Goal: Information Seeking & Learning: Learn about a topic

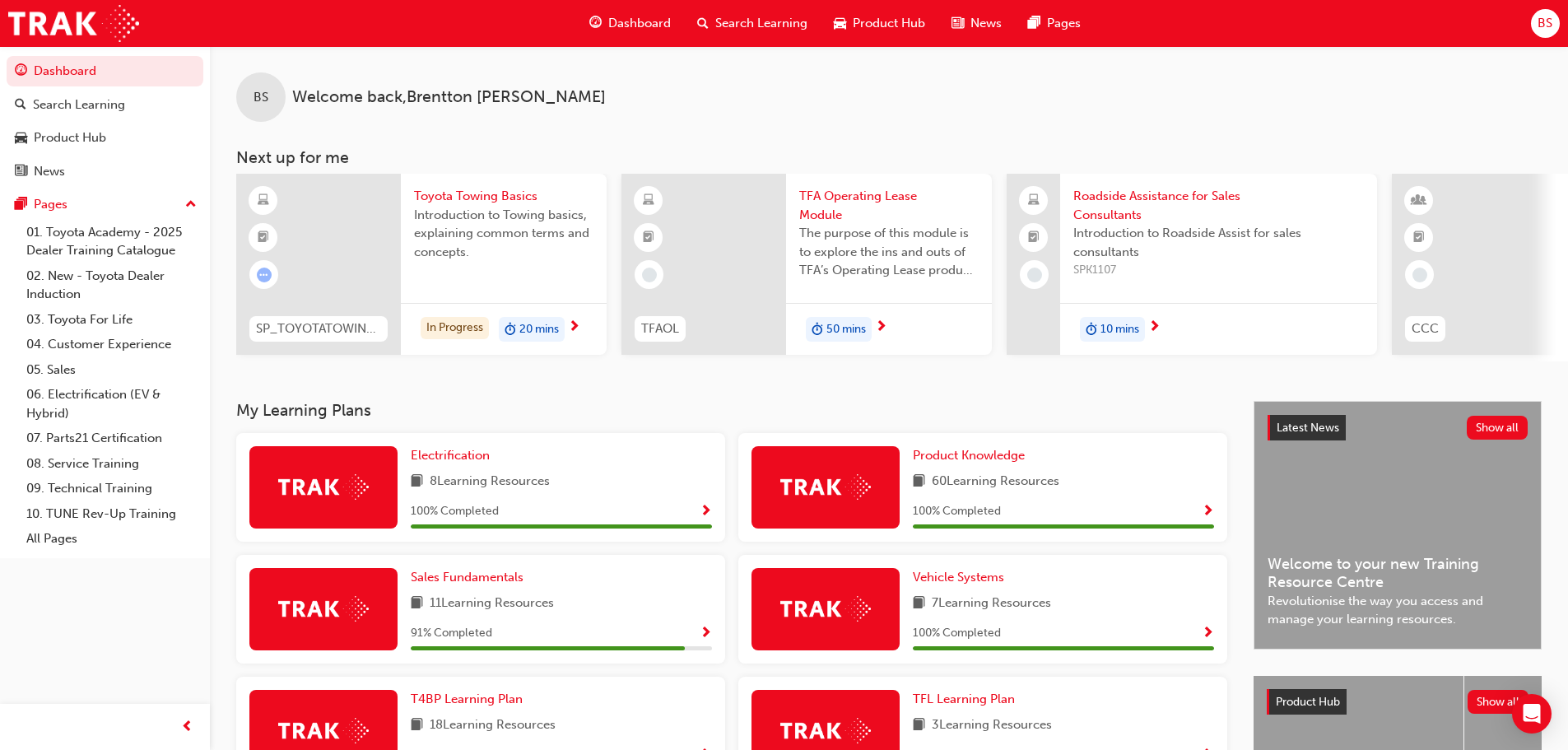
click at [502, 258] on span "Introduction to Towing basics, explaining common terms and concepts." at bounding box center [504, 234] width 179 height 56
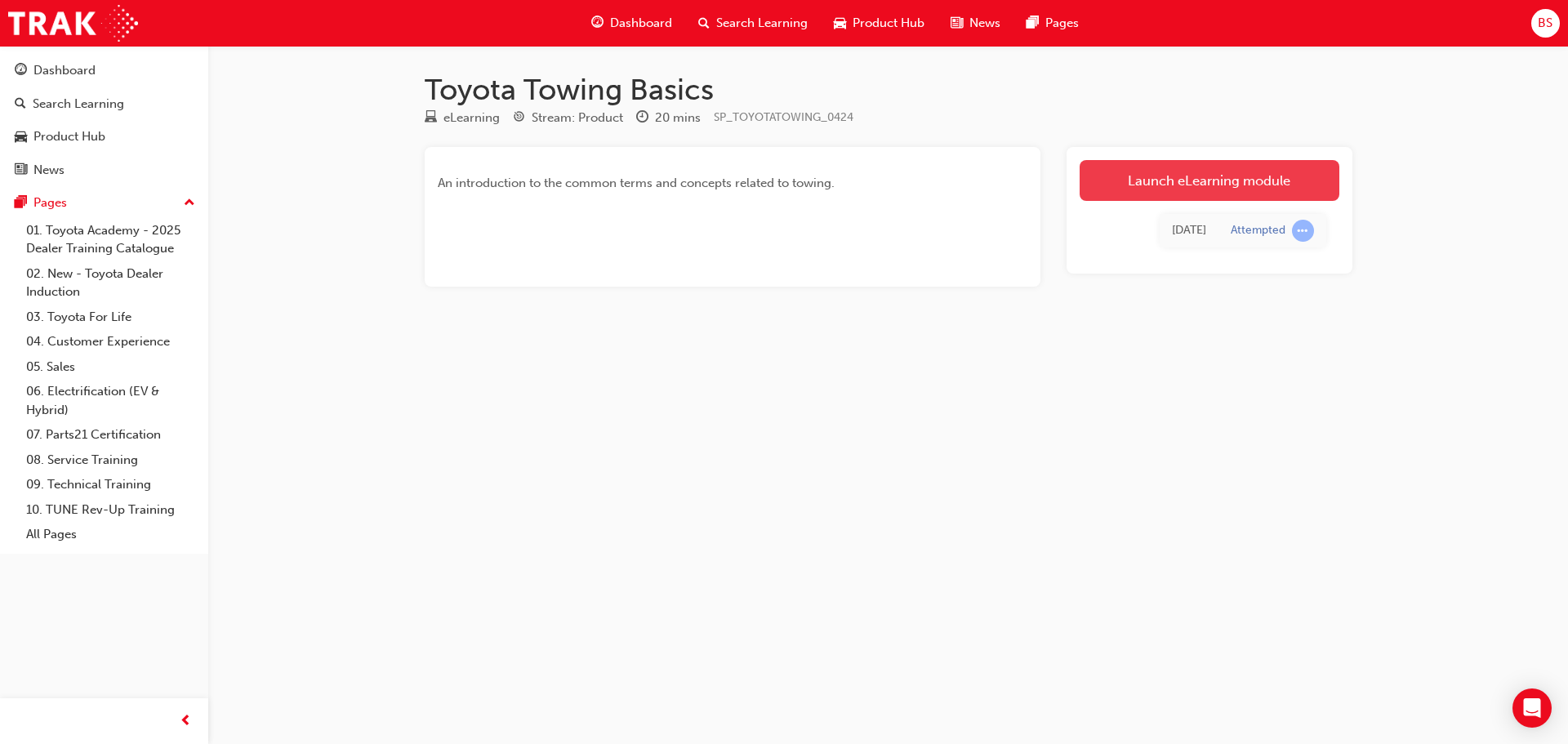
click at [1228, 177] on link "Launch eLearning module" at bounding box center [1209, 180] width 259 height 41
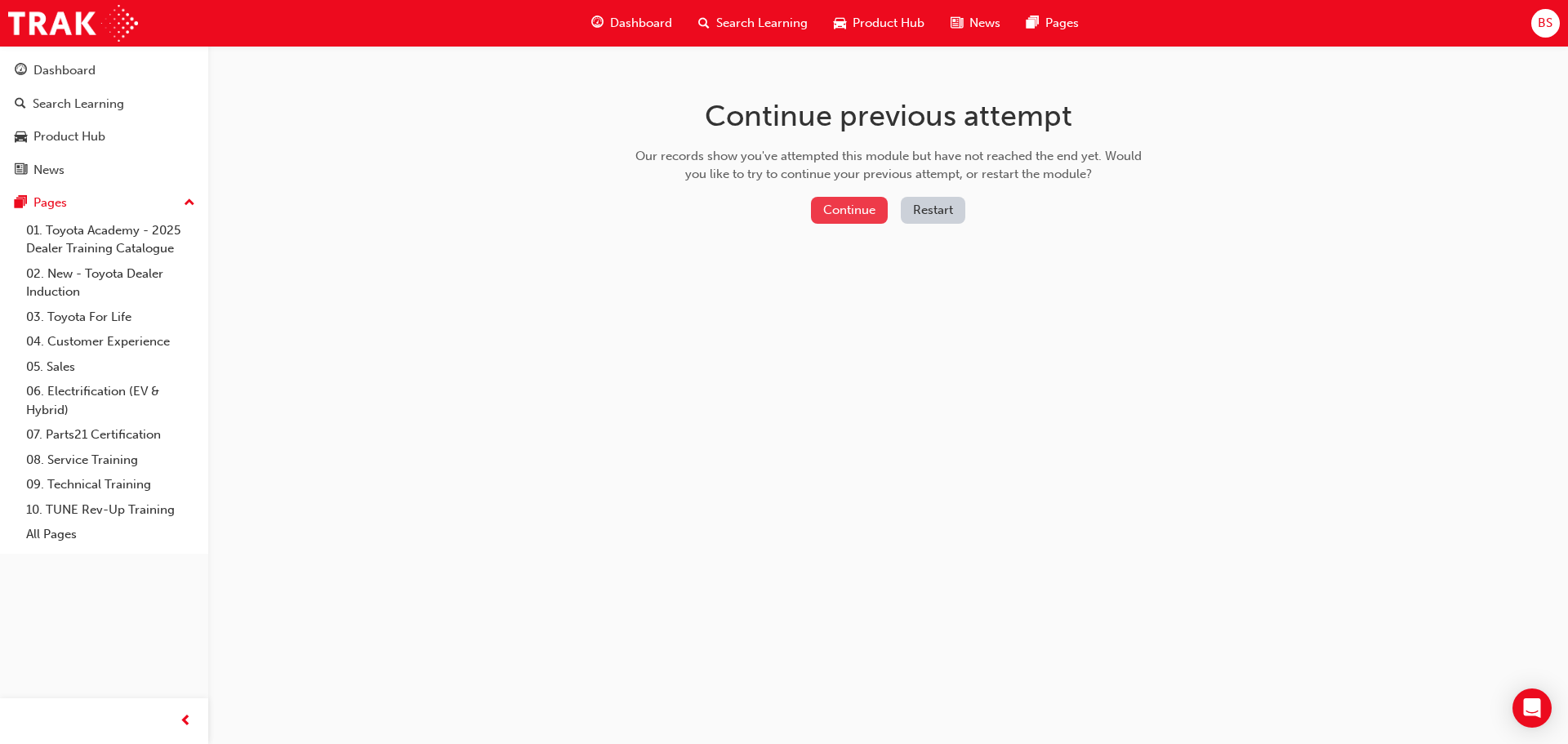
click at [860, 208] on button "Continue" at bounding box center [849, 210] width 77 height 27
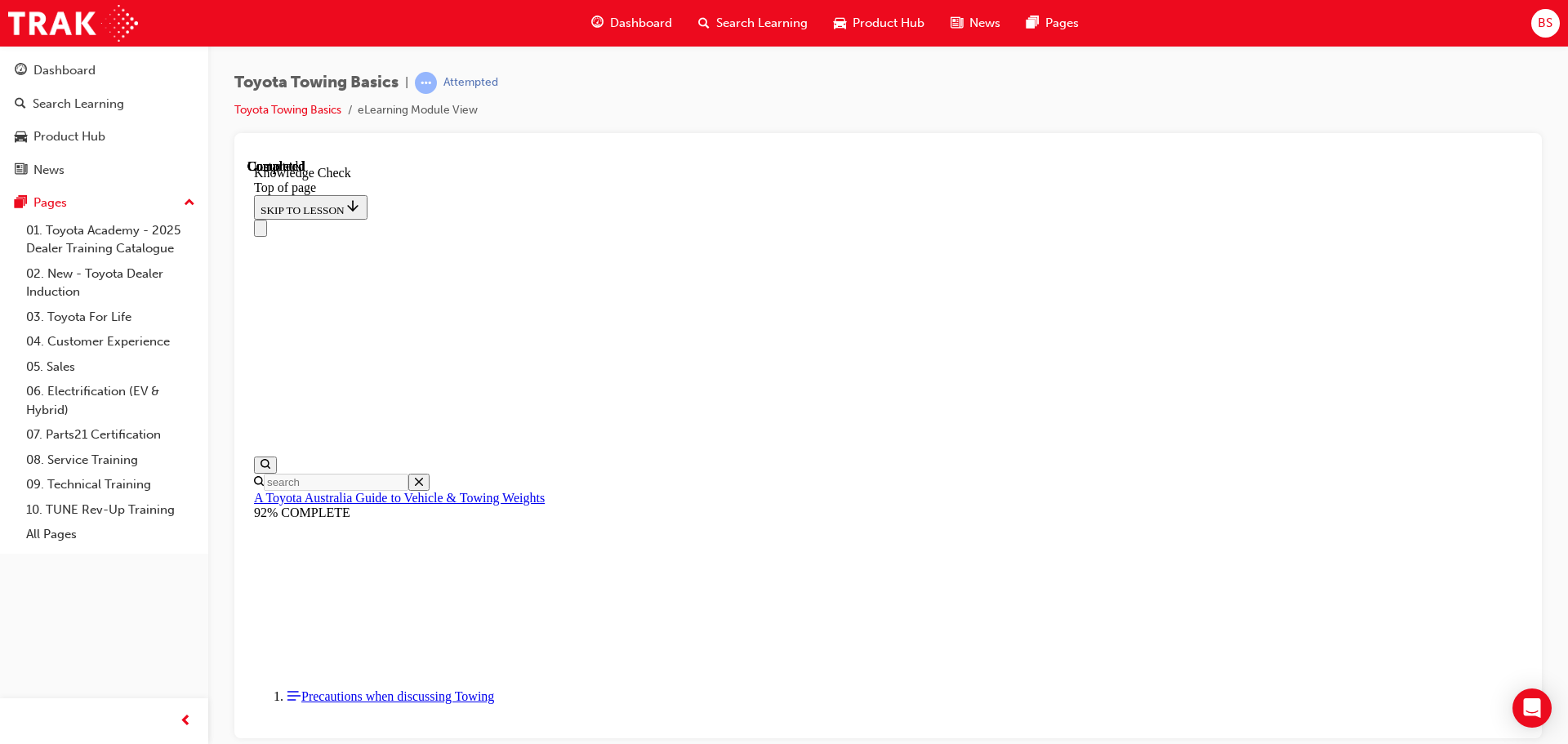
click at [626, 22] on span "Dashboard" at bounding box center [642, 24] width 62 height 19
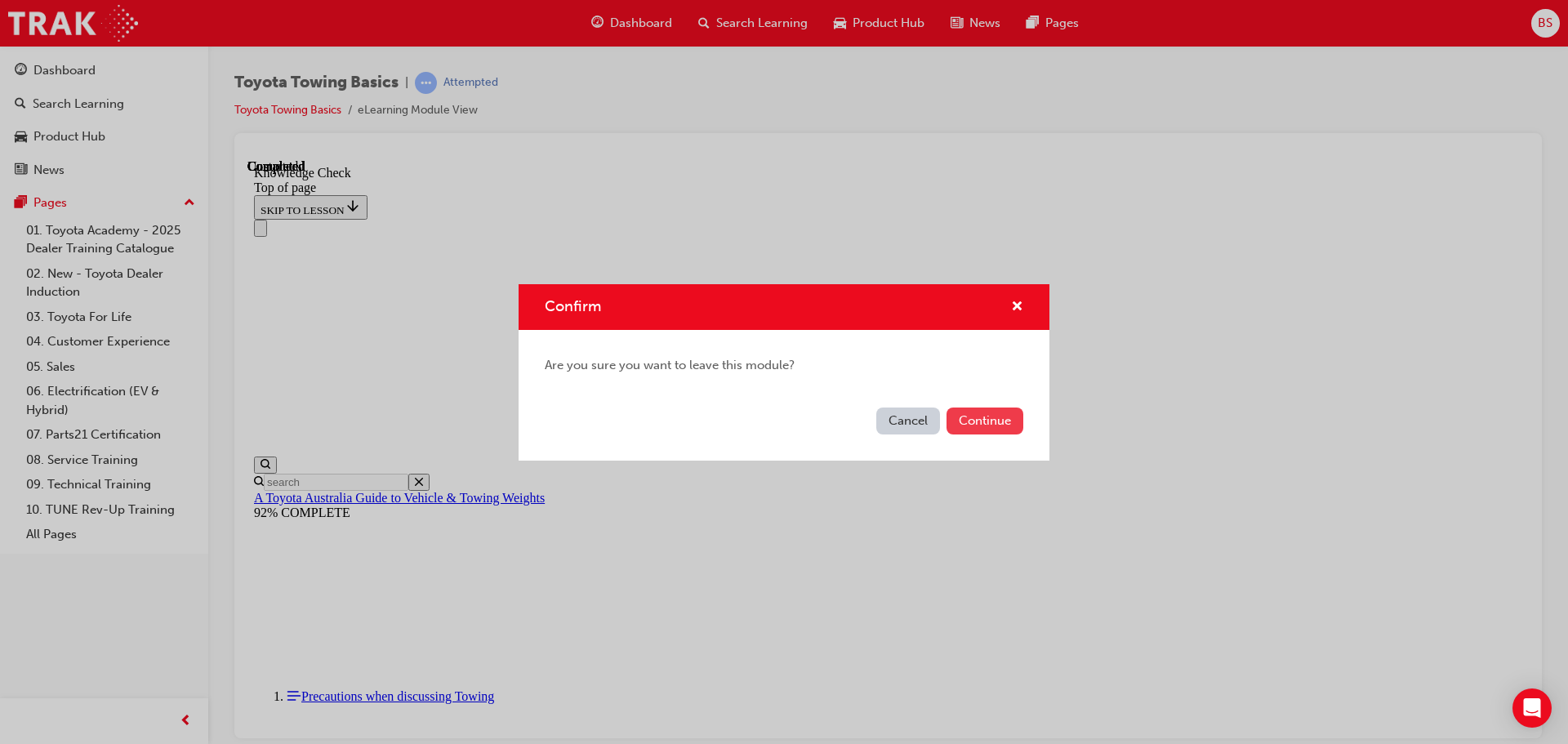
click at [981, 422] on button "Continue" at bounding box center [984, 421] width 77 height 27
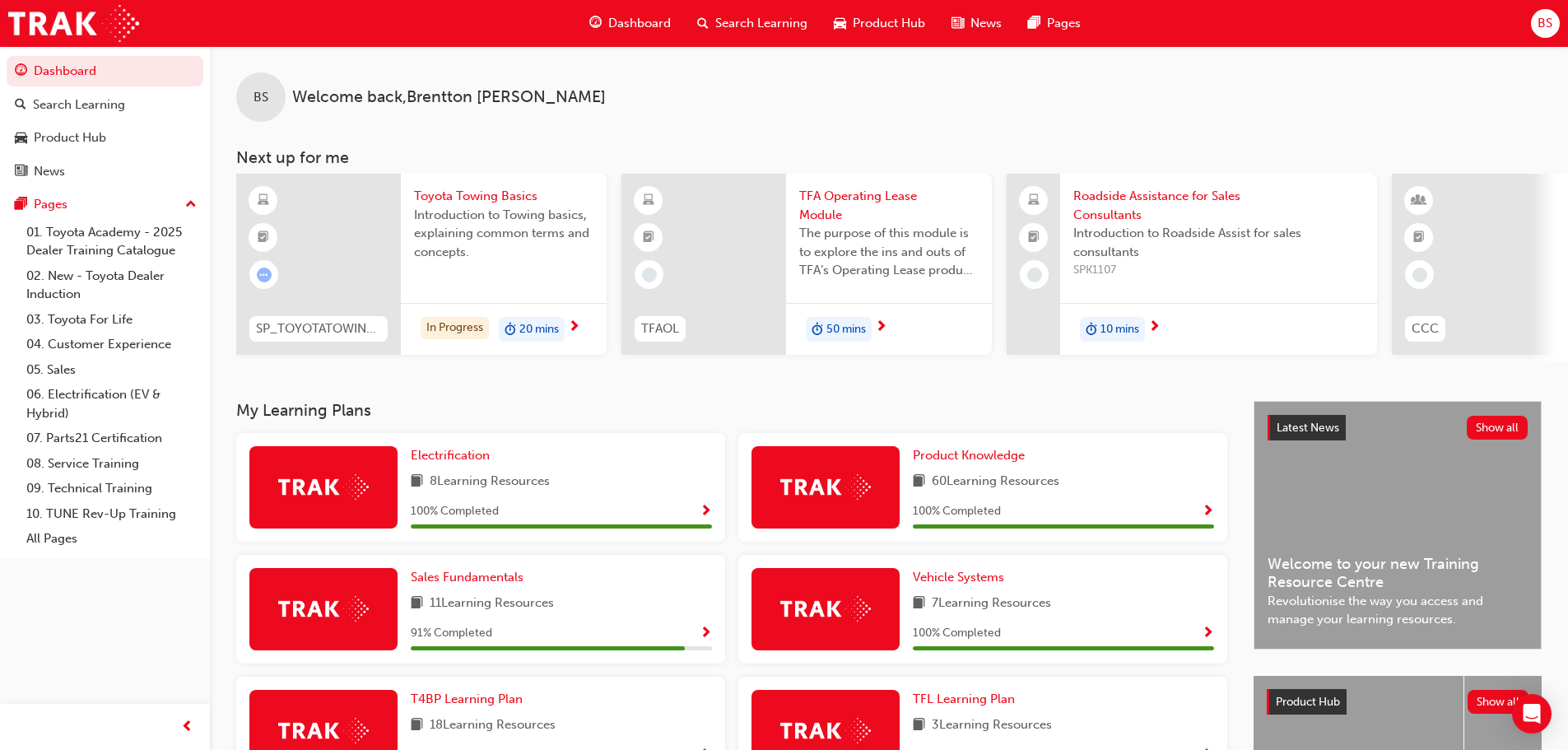
scroll to position [329, 0]
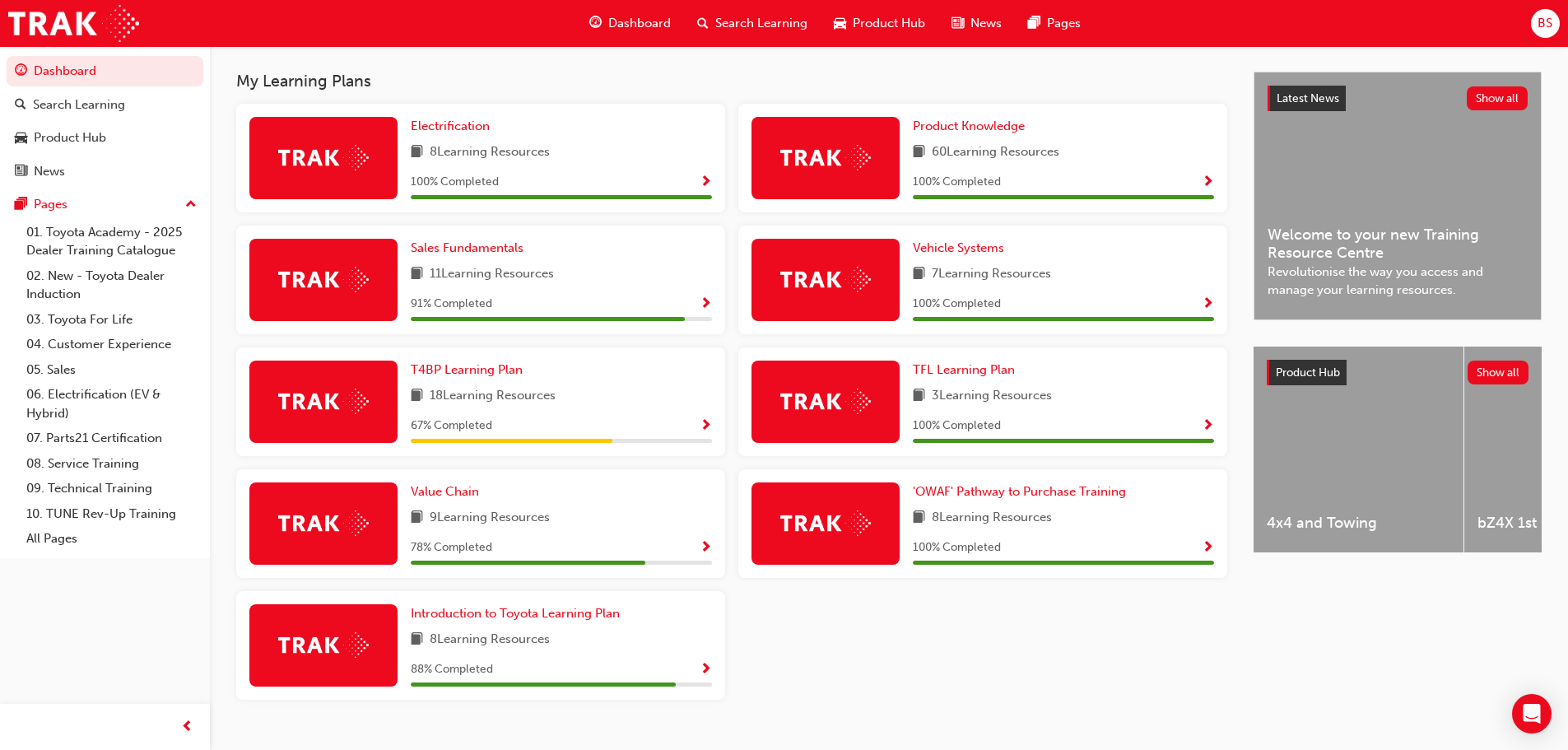
click at [656, 406] on div "18 Learning Resources" at bounding box center [562, 397] width 301 height 21
click at [705, 431] on span "Show Progress" at bounding box center [706, 427] width 12 height 15
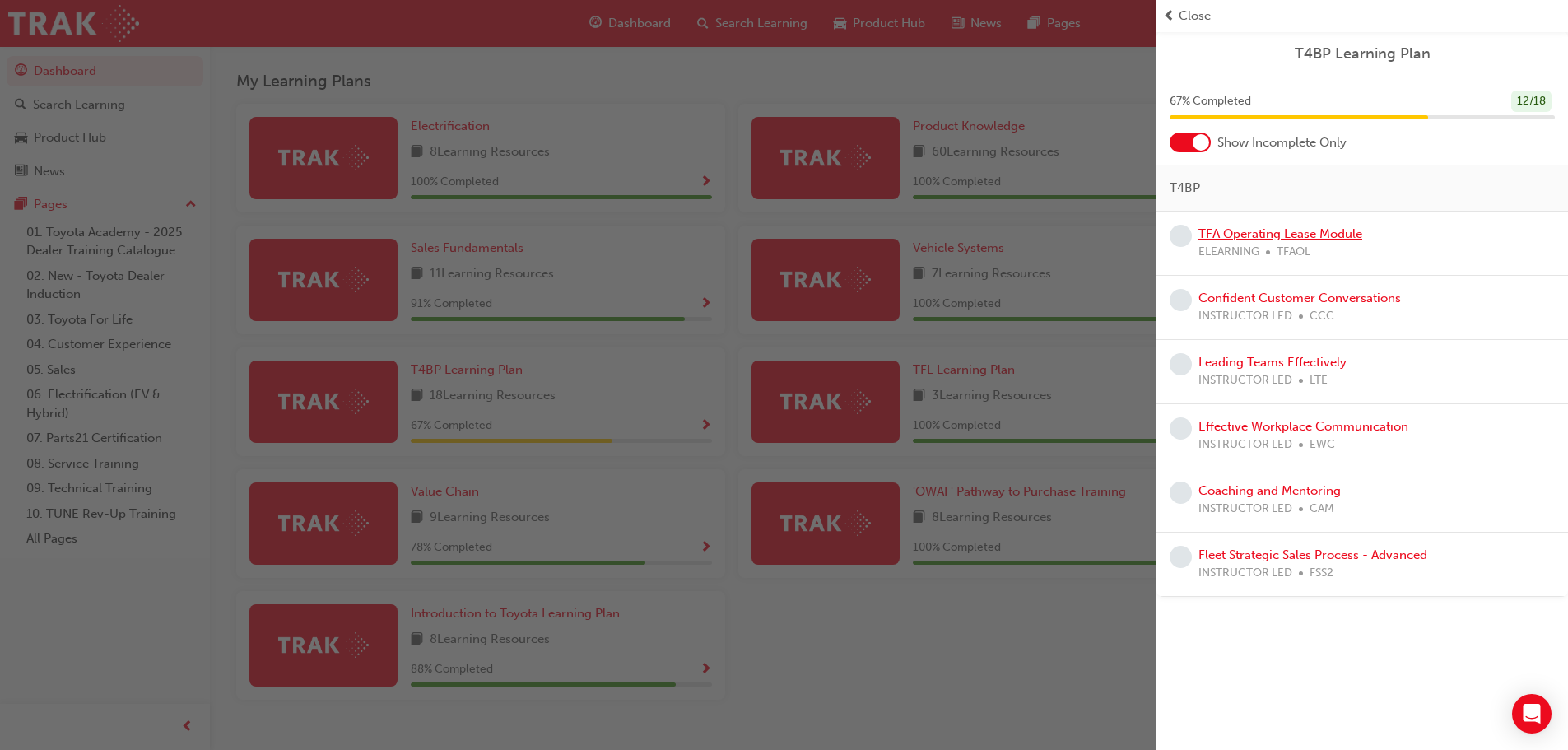
click at [1300, 231] on link "TFA Operating Lease Module" at bounding box center [1281, 234] width 164 height 15
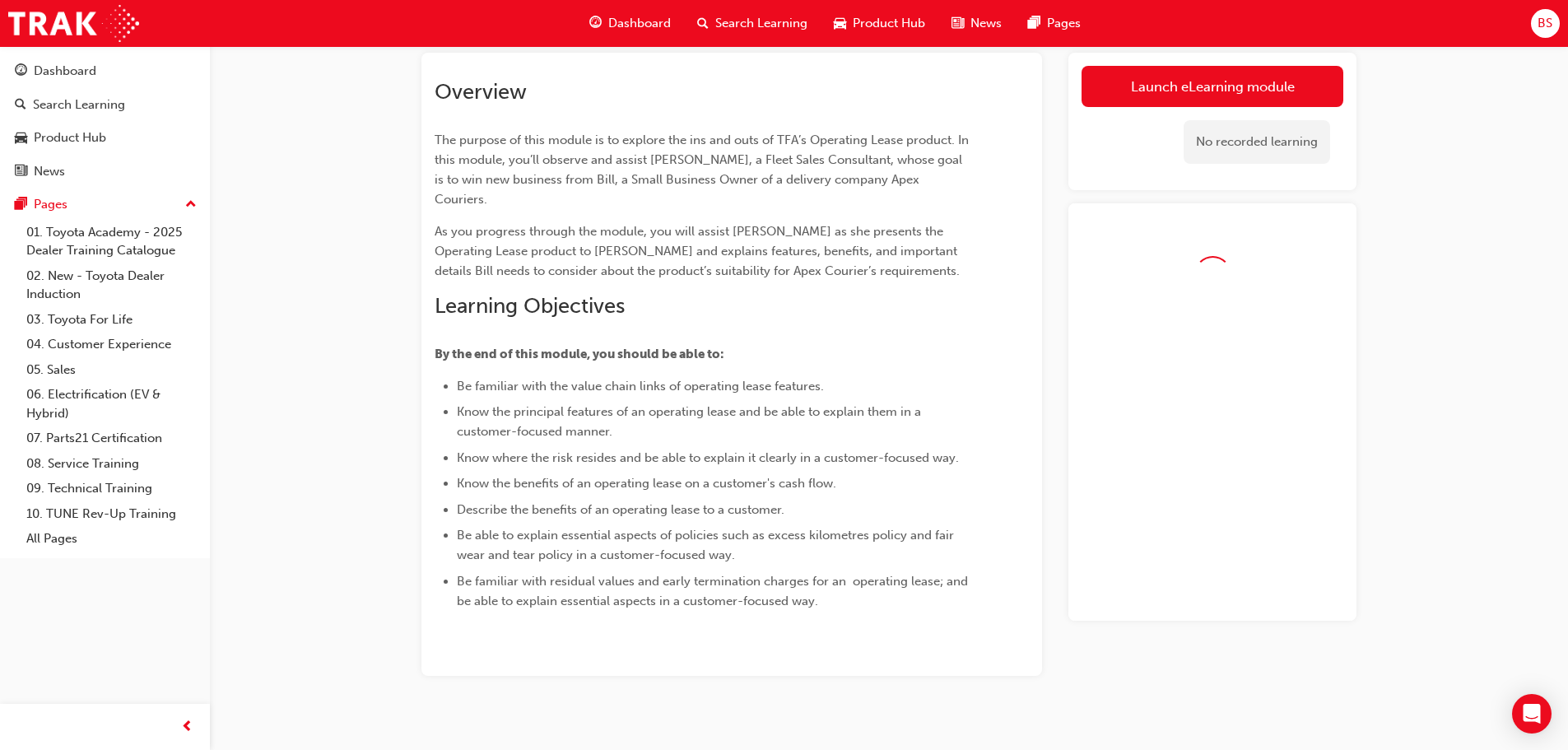
scroll to position [106, 0]
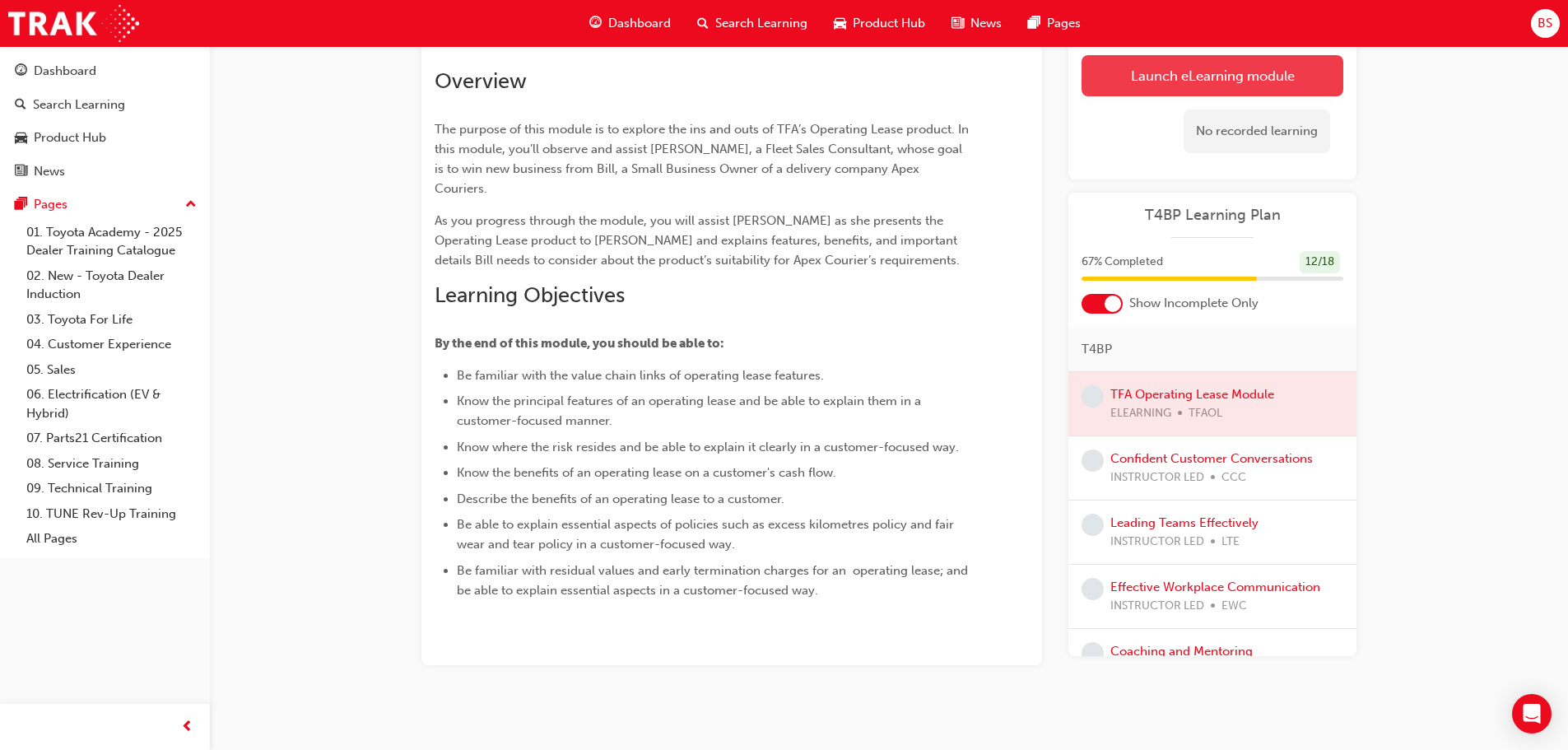
click at [1225, 83] on link "Launch eLearning module" at bounding box center [1212, 75] width 261 height 41
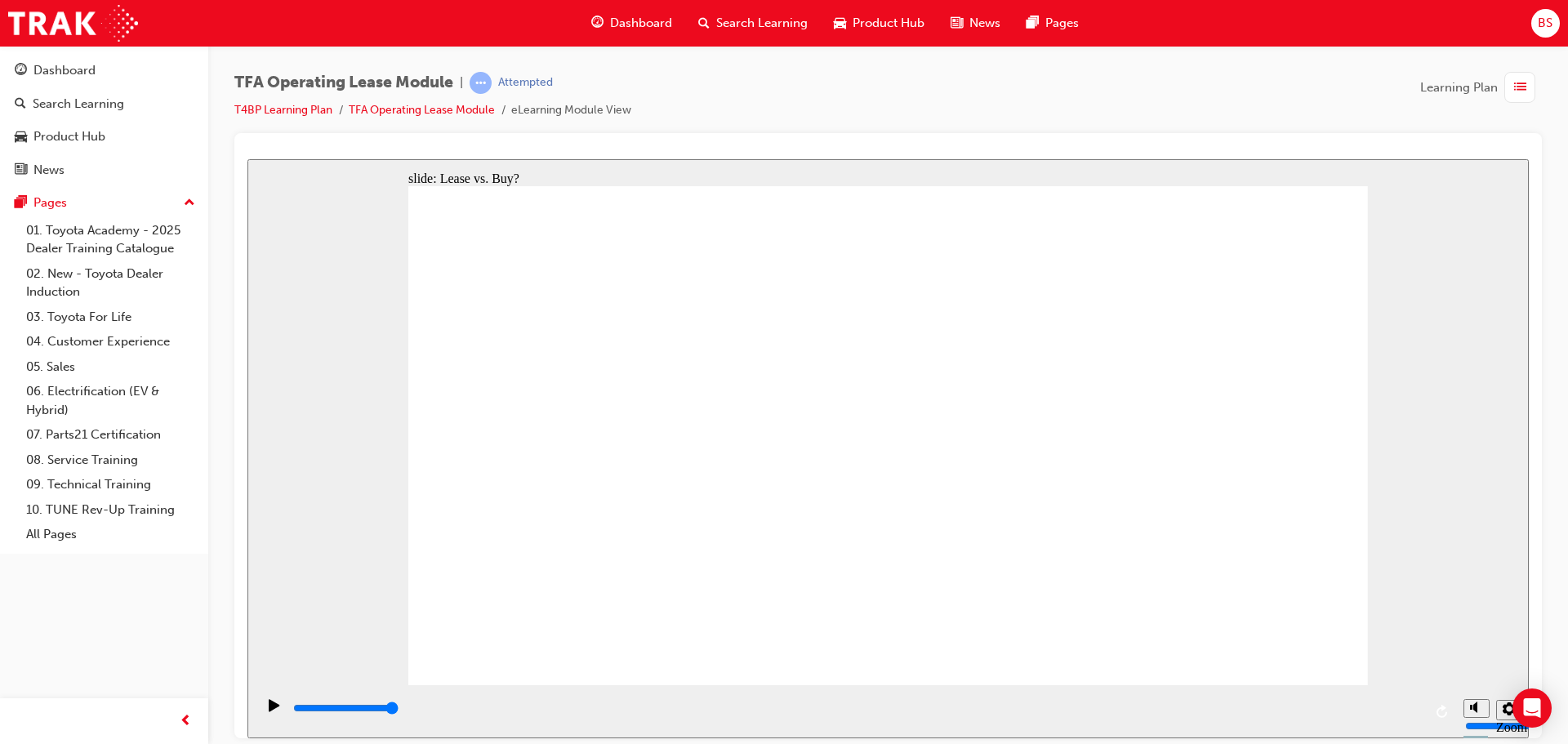
drag, startPoint x: 575, startPoint y: 421, endPoint x: 1136, endPoint y: 352, distance: 565.2
drag, startPoint x: 714, startPoint y: 435, endPoint x: 967, endPoint y: 350, distance: 266.9
drag, startPoint x: 723, startPoint y: 516, endPoint x: 953, endPoint y: 419, distance: 249.6
drag, startPoint x: 770, startPoint y: 580, endPoint x: 982, endPoint y: 489, distance: 230.7
drag, startPoint x: 489, startPoint y: 570, endPoint x: 1059, endPoint y: 431, distance: 586.7
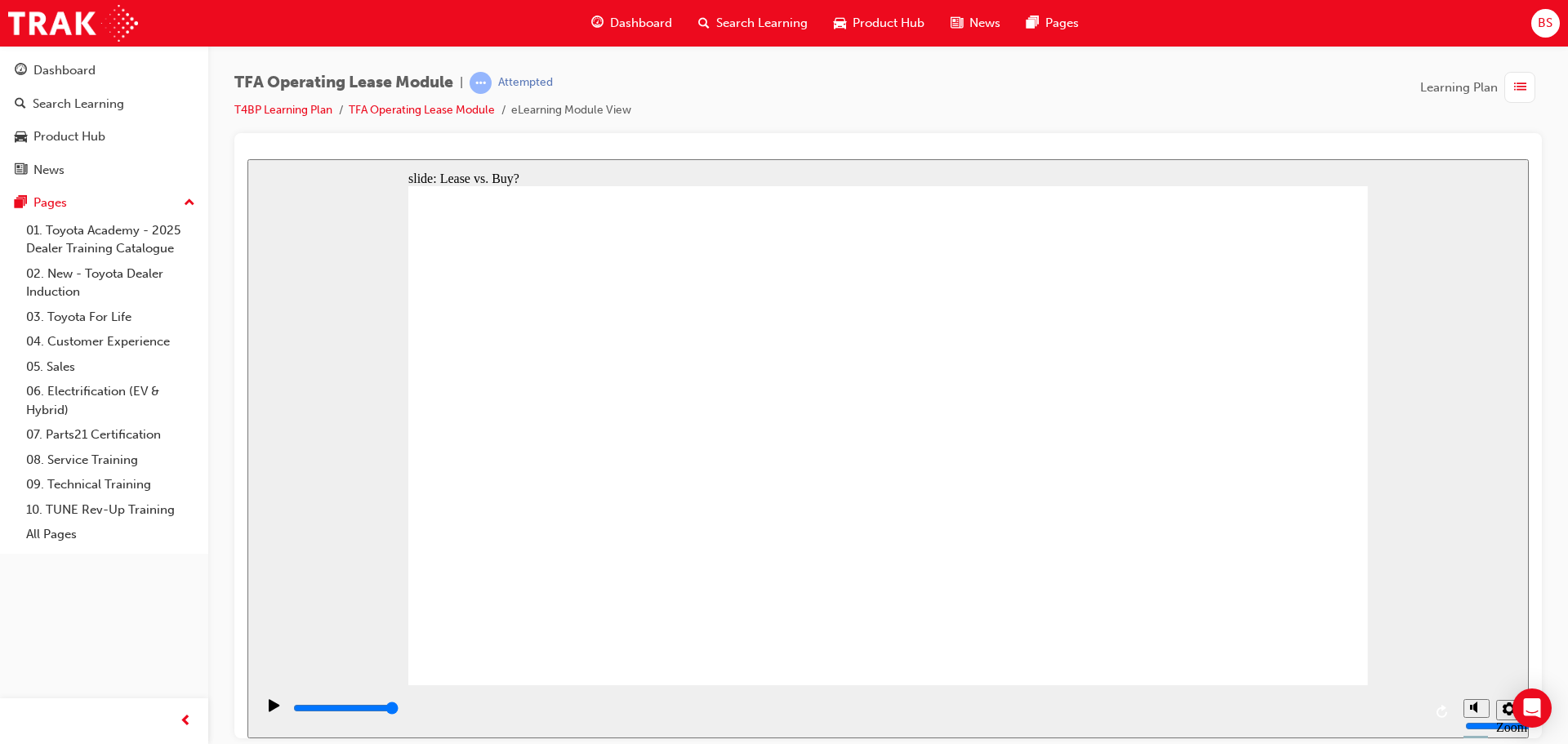
drag, startPoint x: 569, startPoint y: 493, endPoint x: 1261, endPoint y: 355, distance: 705.6
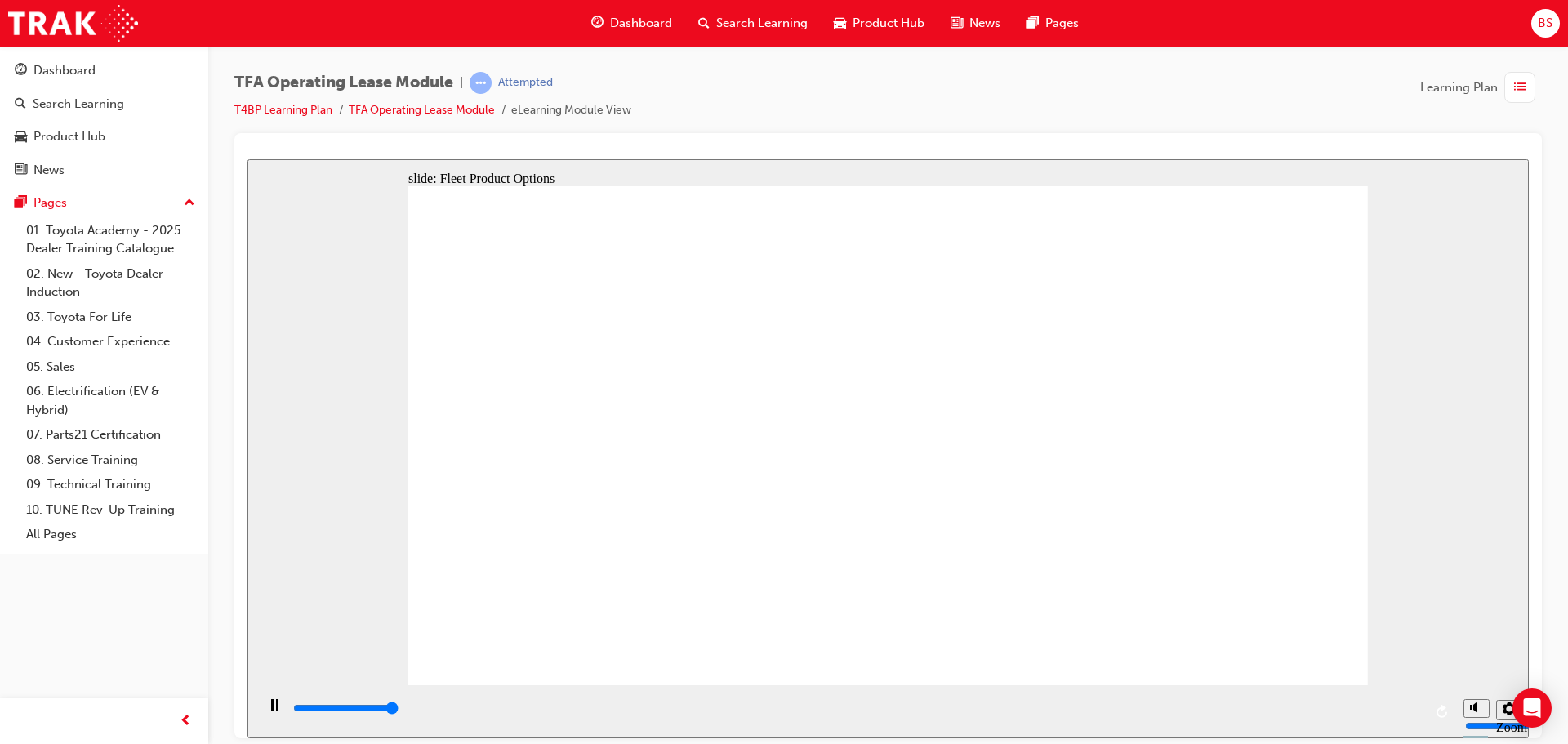
type input "4500"
